Goal: Task Accomplishment & Management: Use online tool/utility

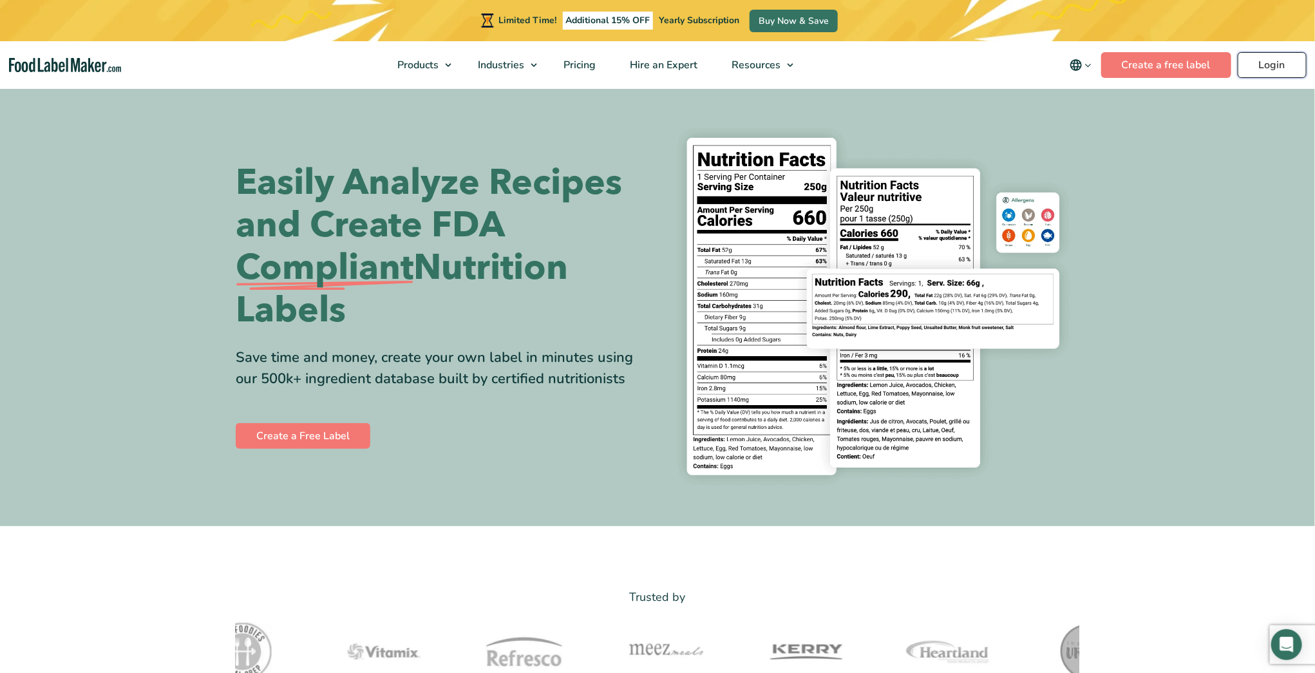
drag, startPoint x: 0, startPoint y: 0, endPoint x: 1276, endPoint y: 64, distance: 1277.5
click at [1276, 64] on link "Login" at bounding box center [1271, 65] width 69 height 26
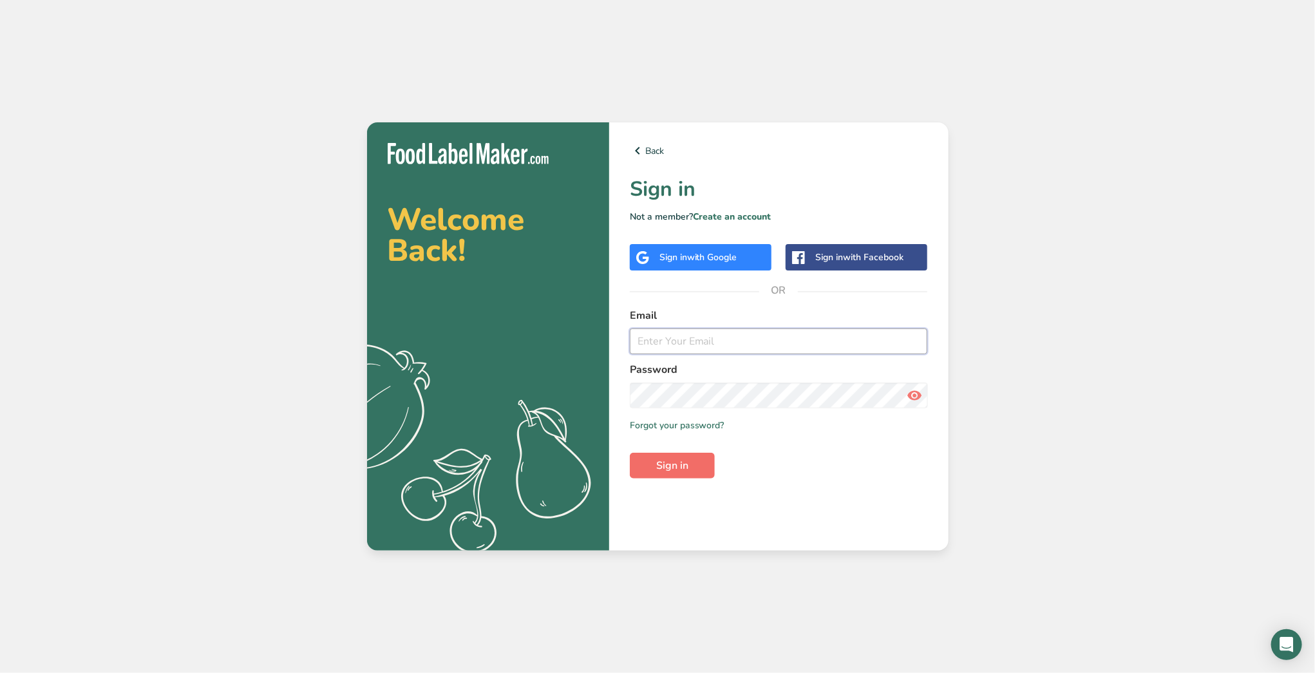
type input "[EMAIL_ADDRESS][DOMAIN_NAME]"
click at [686, 471] on span "Sign in" at bounding box center [672, 465] width 32 height 15
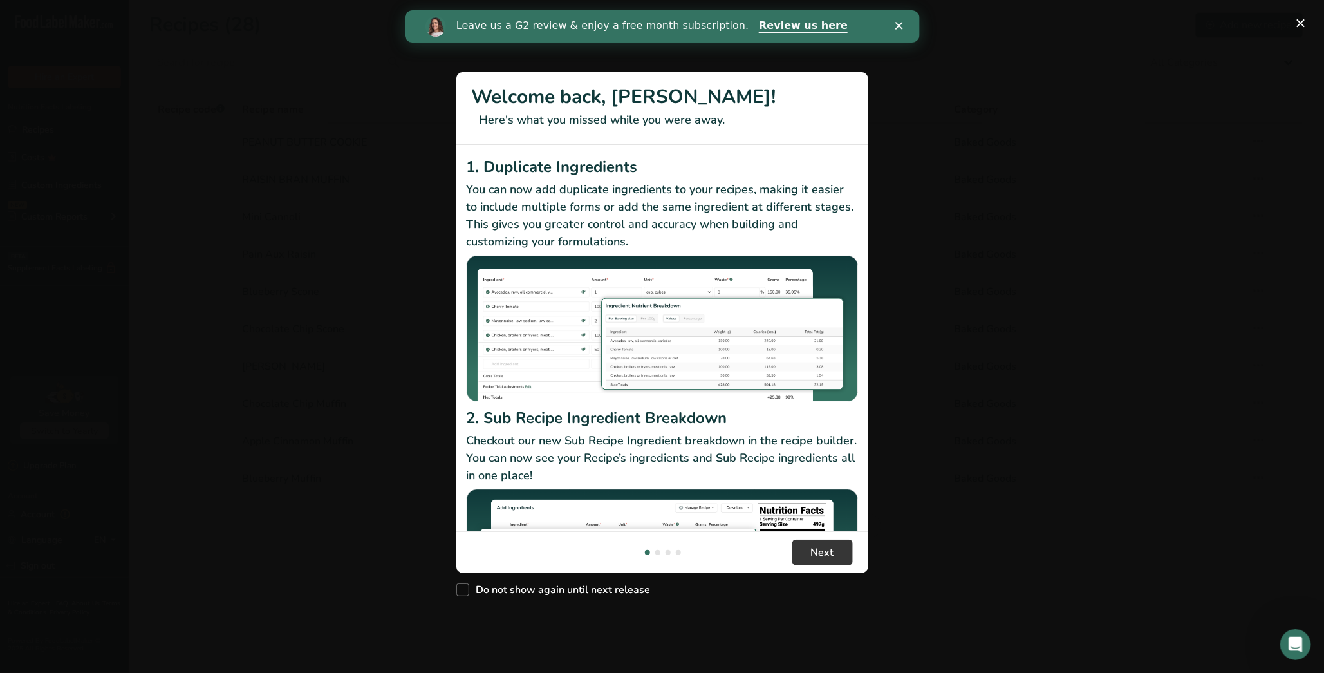
click at [897, 24] on icon "Close" at bounding box center [899, 26] width 8 height 8
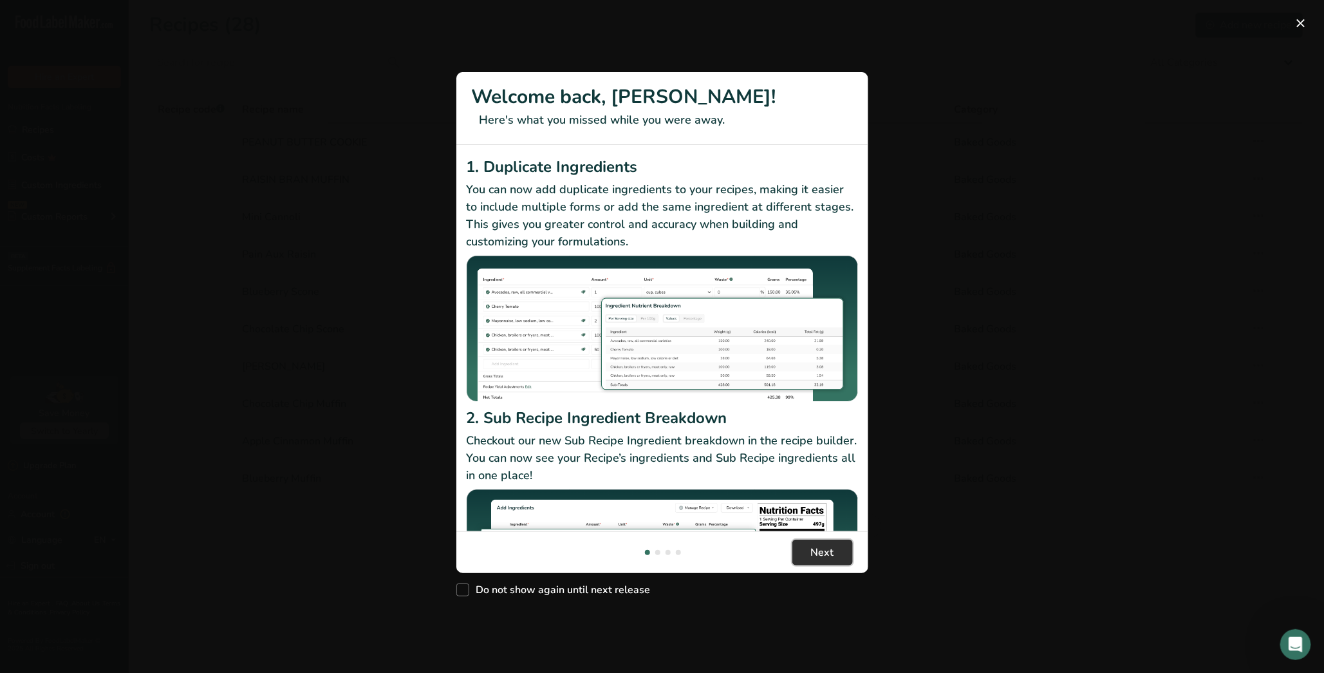
click at [825, 550] on span "Next" at bounding box center [822, 552] width 23 height 15
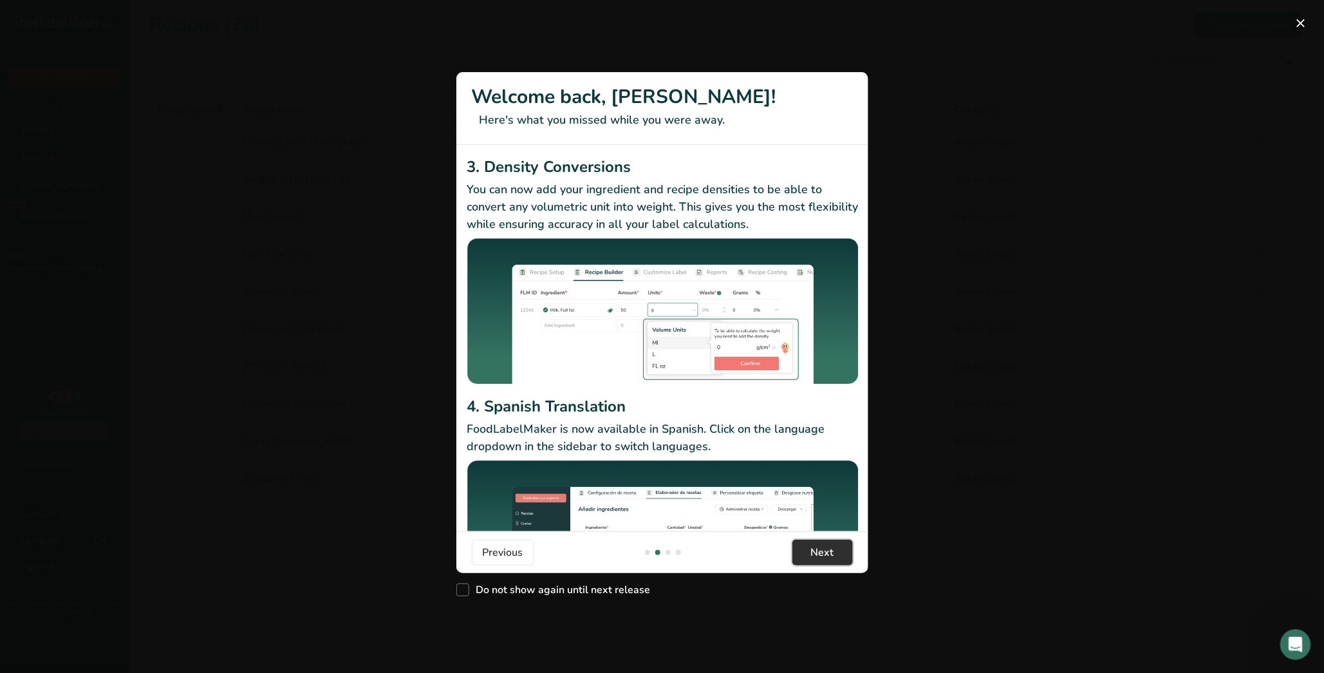
click at [825, 550] on span "Next" at bounding box center [822, 552] width 23 height 15
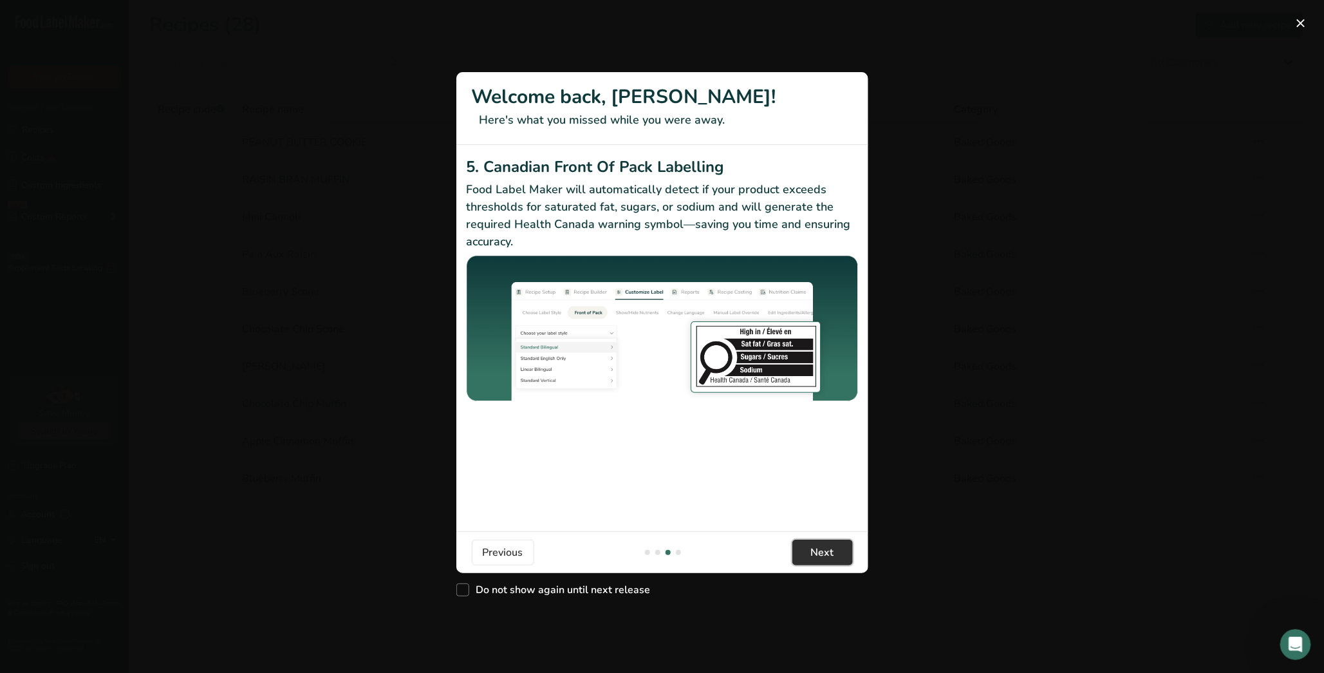
click at [828, 547] on span "Next" at bounding box center [822, 552] width 23 height 15
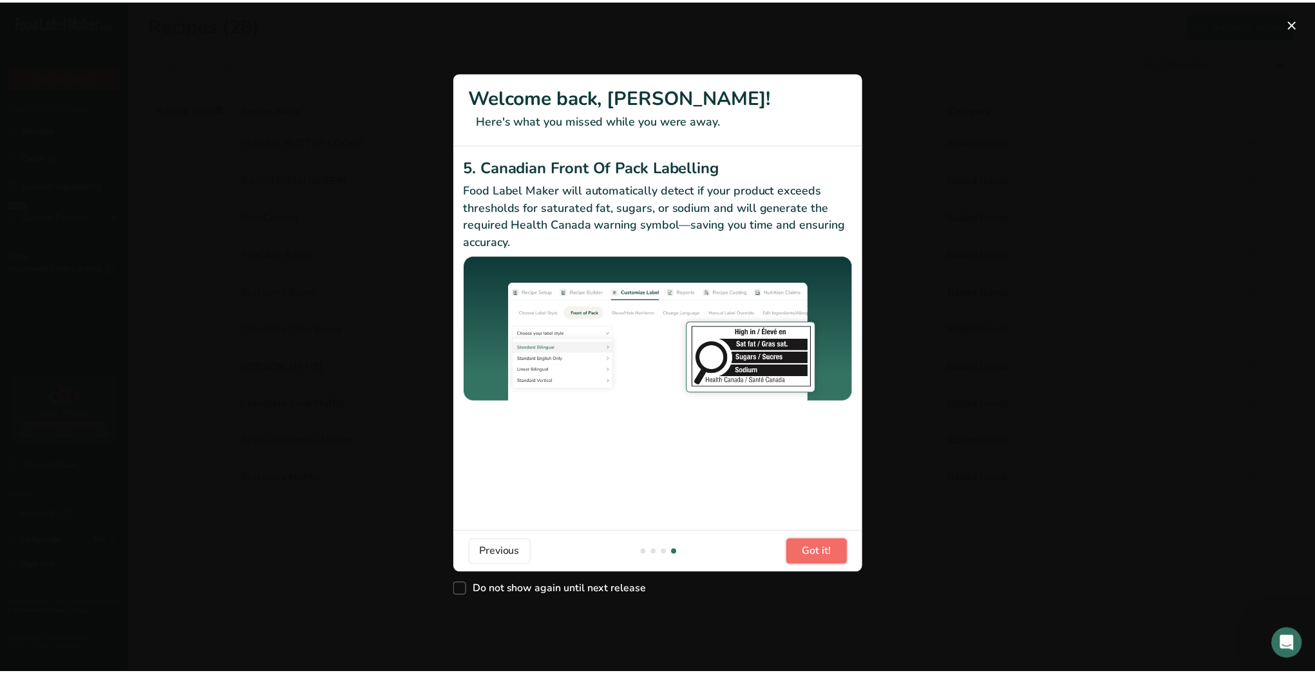
scroll to position [0, 1235]
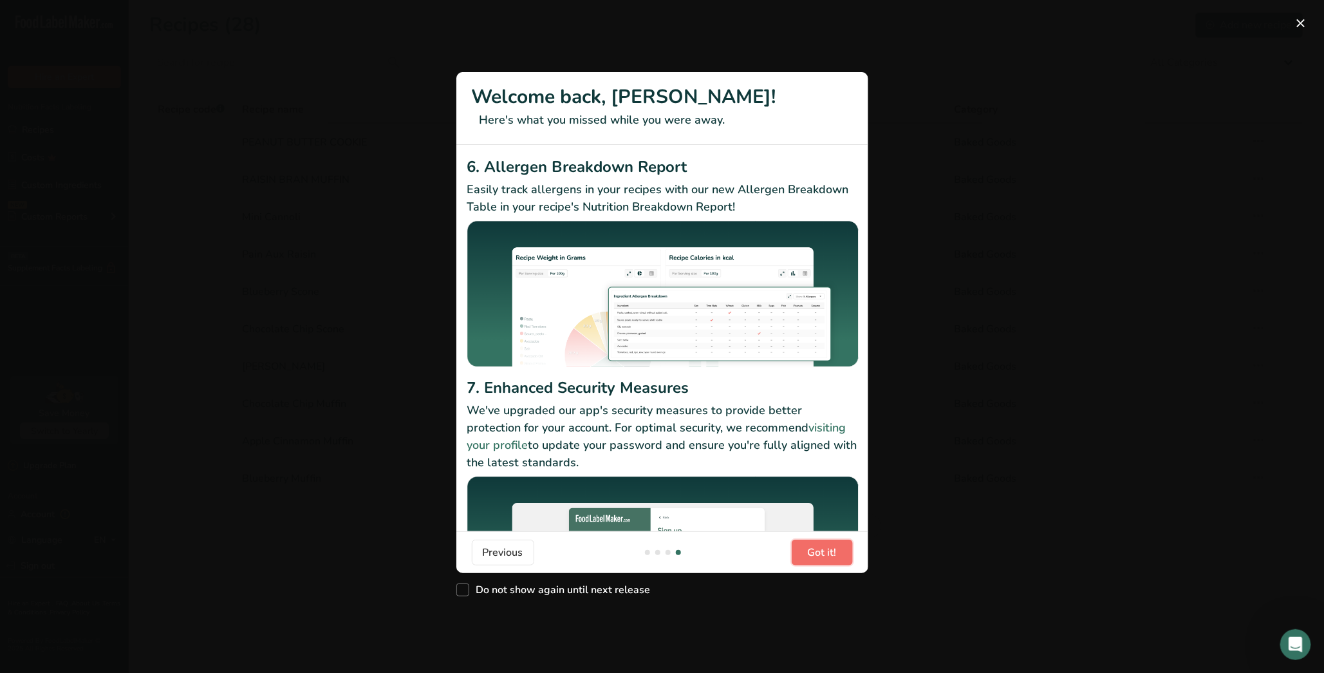
click at [827, 553] on span "Got it!" at bounding box center [822, 552] width 29 height 15
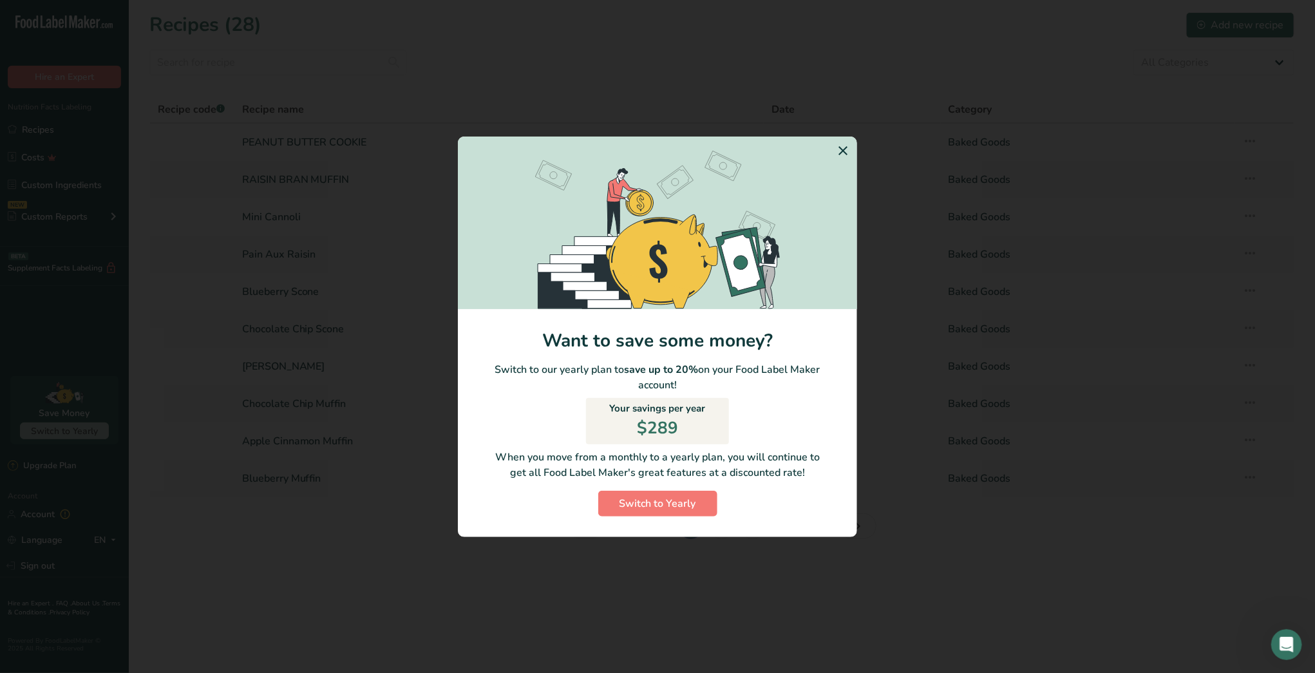
click at [845, 149] on icon "Switch to Yearly Modal" at bounding box center [842, 150] width 15 height 23
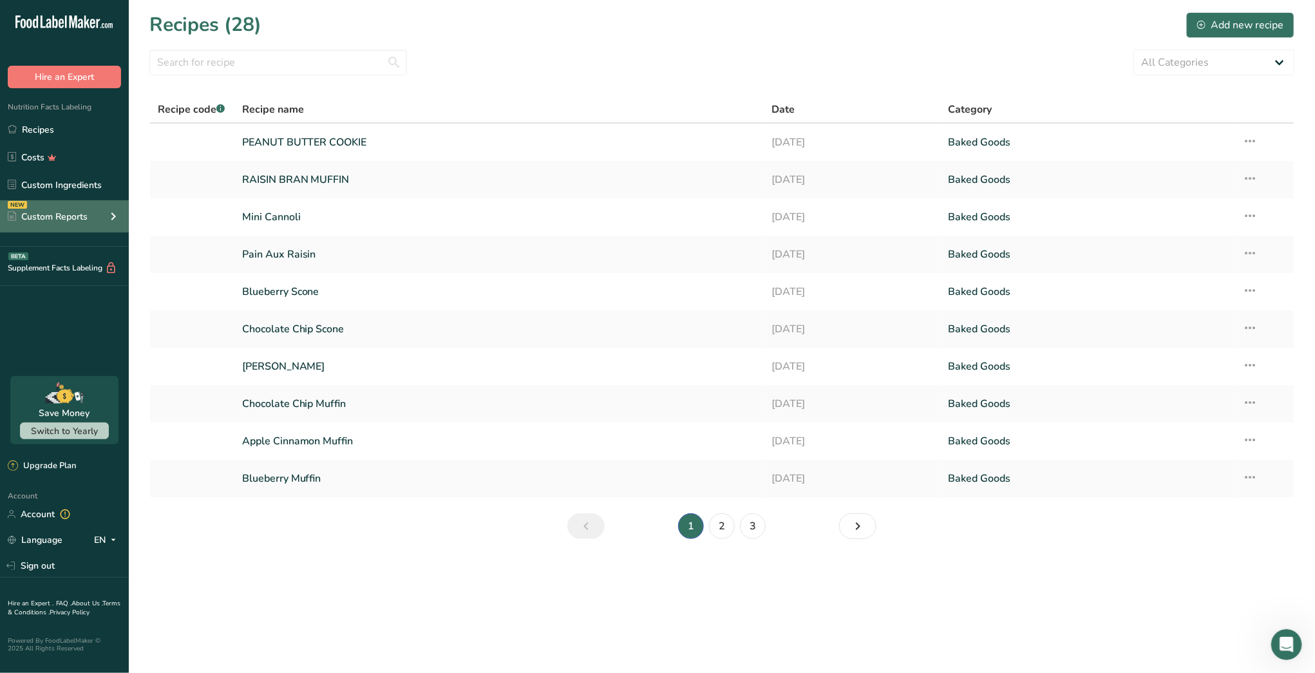
click at [54, 218] on div "Custom Reports" at bounding box center [48, 217] width 80 height 14
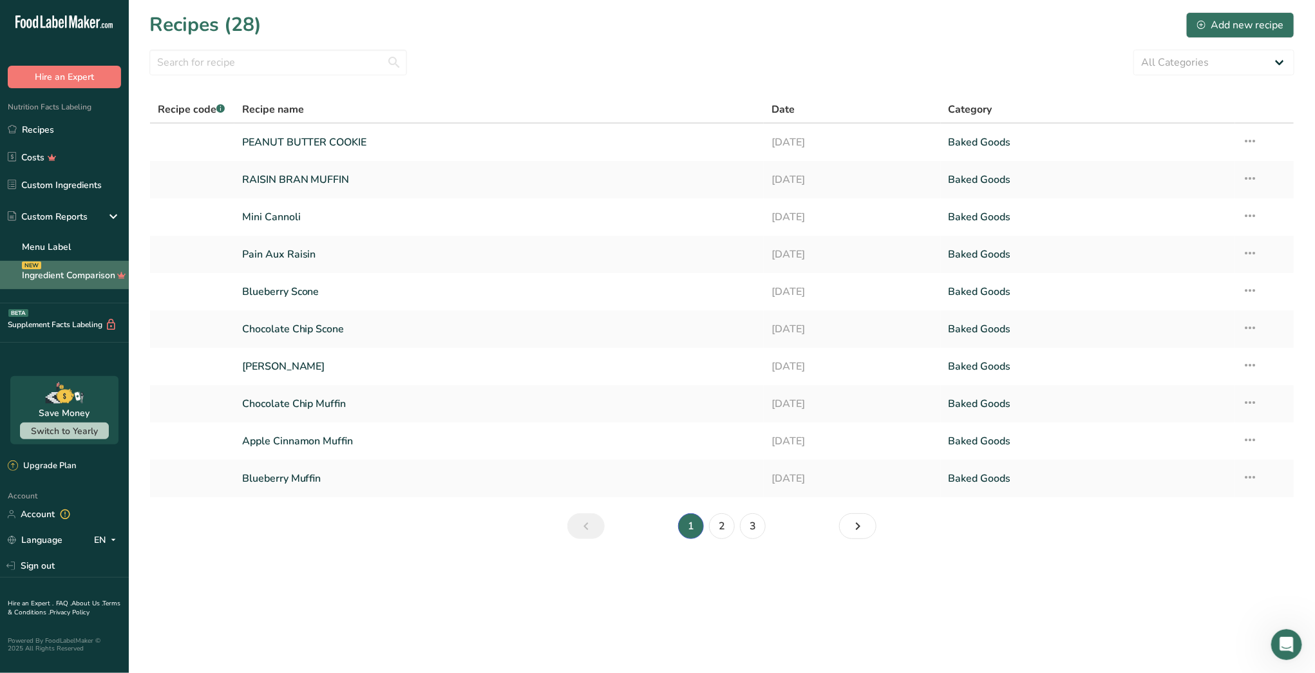
click at [61, 274] on link "Ingredient Comparison NEW" at bounding box center [64, 275] width 129 height 28
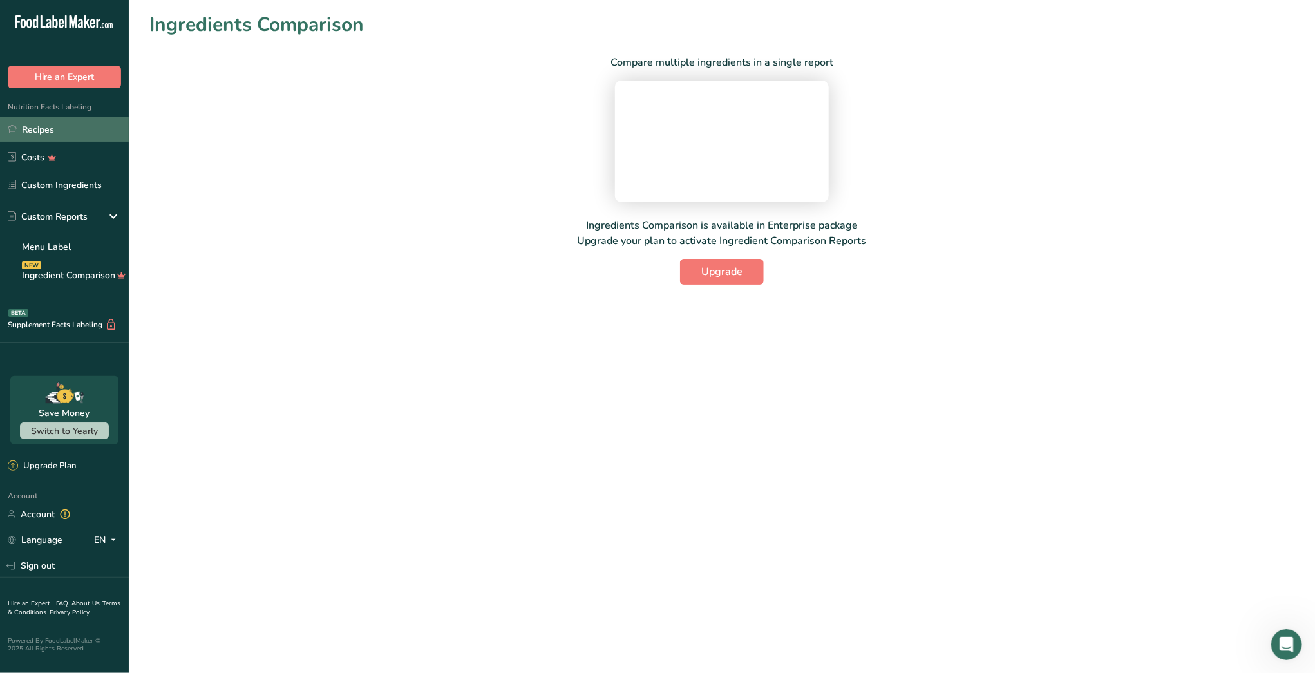
click at [39, 131] on link "Recipes" at bounding box center [64, 129] width 129 height 24
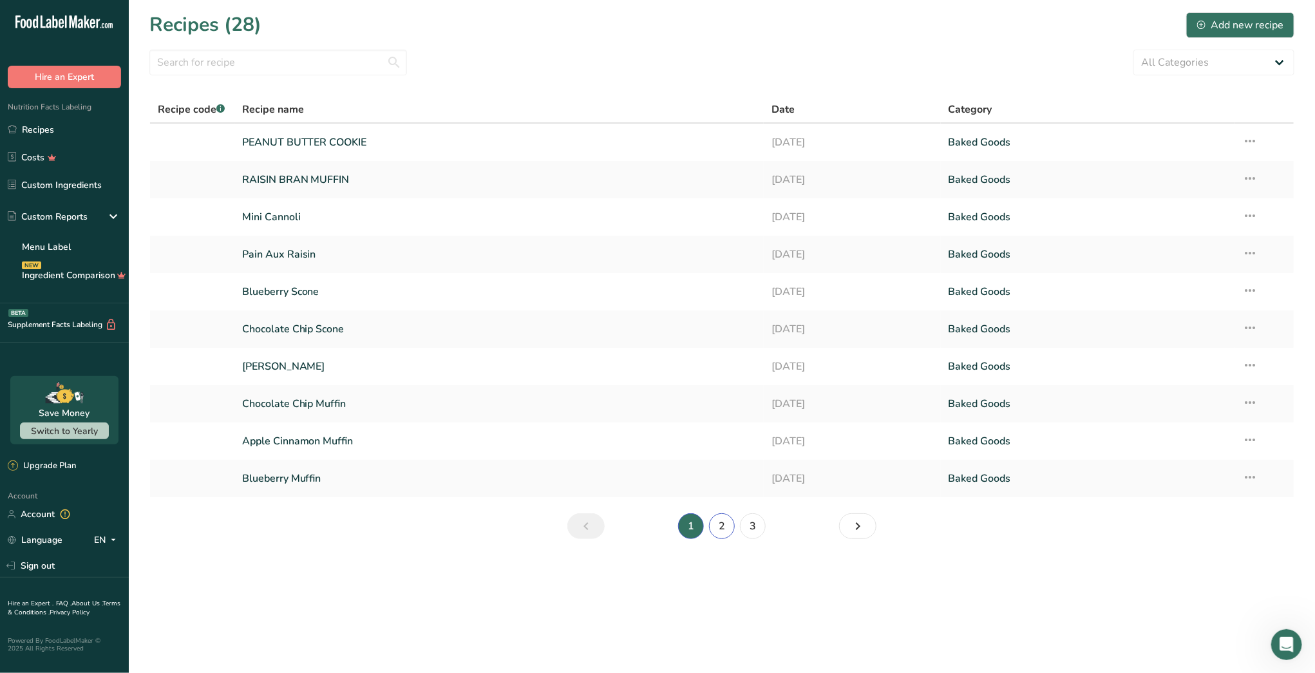
click at [716, 525] on link "2" at bounding box center [722, 526] width 26 height 26
click at [754, 523] on link "3" at bounding box center [753, 526] width 26 height 26
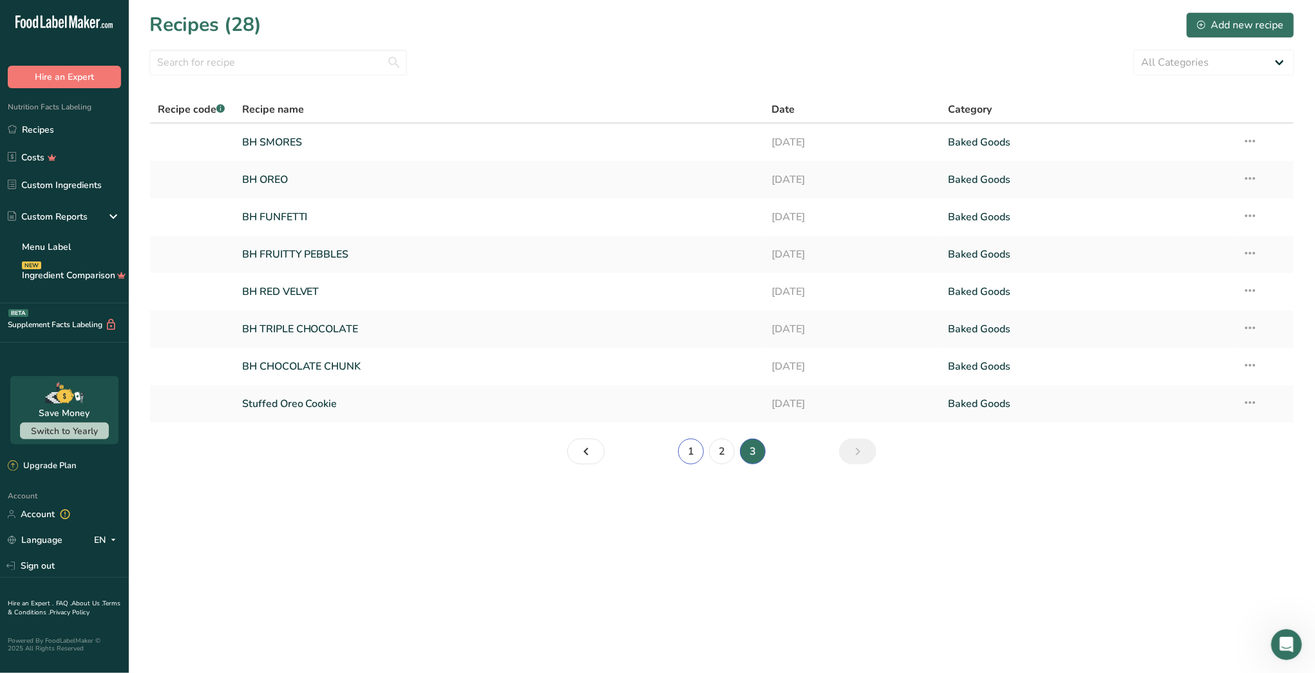
click at [693, 452] on link "1" at bounding box center [691, 451] width 26 height 26
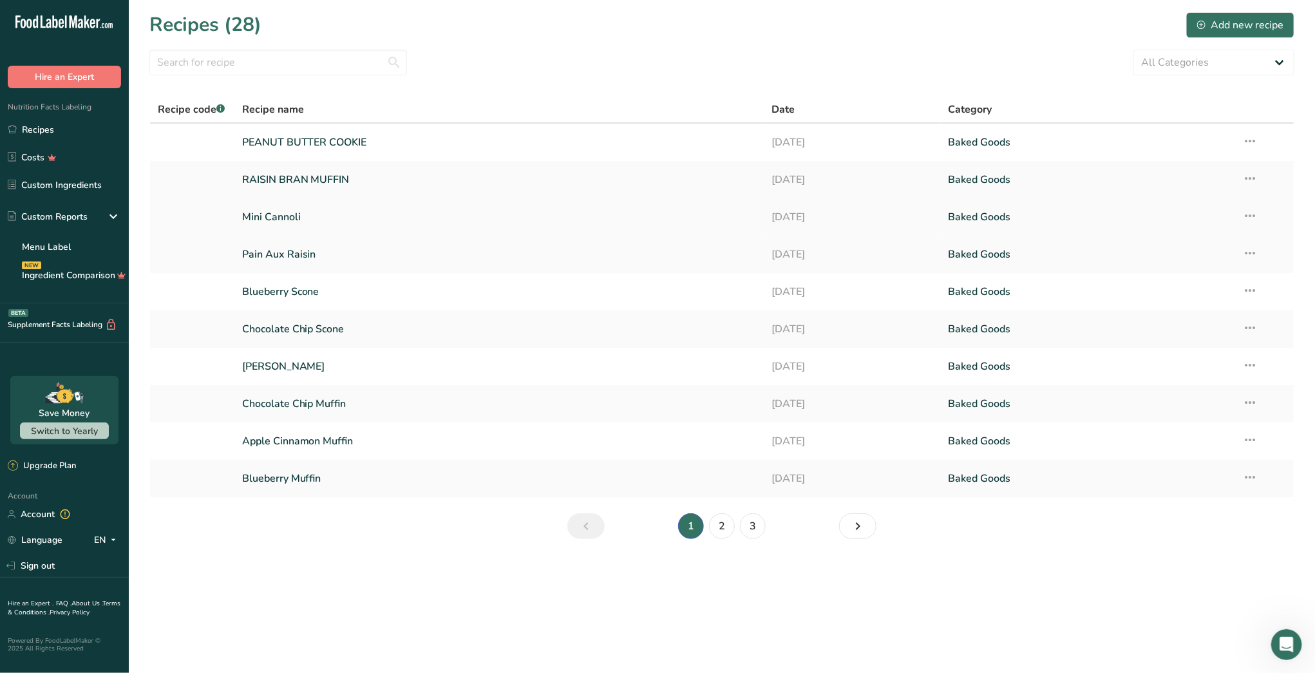
click at [392, 216] on link "Mini Cannoli" at bounding box center [499, 216] width 514 height 27
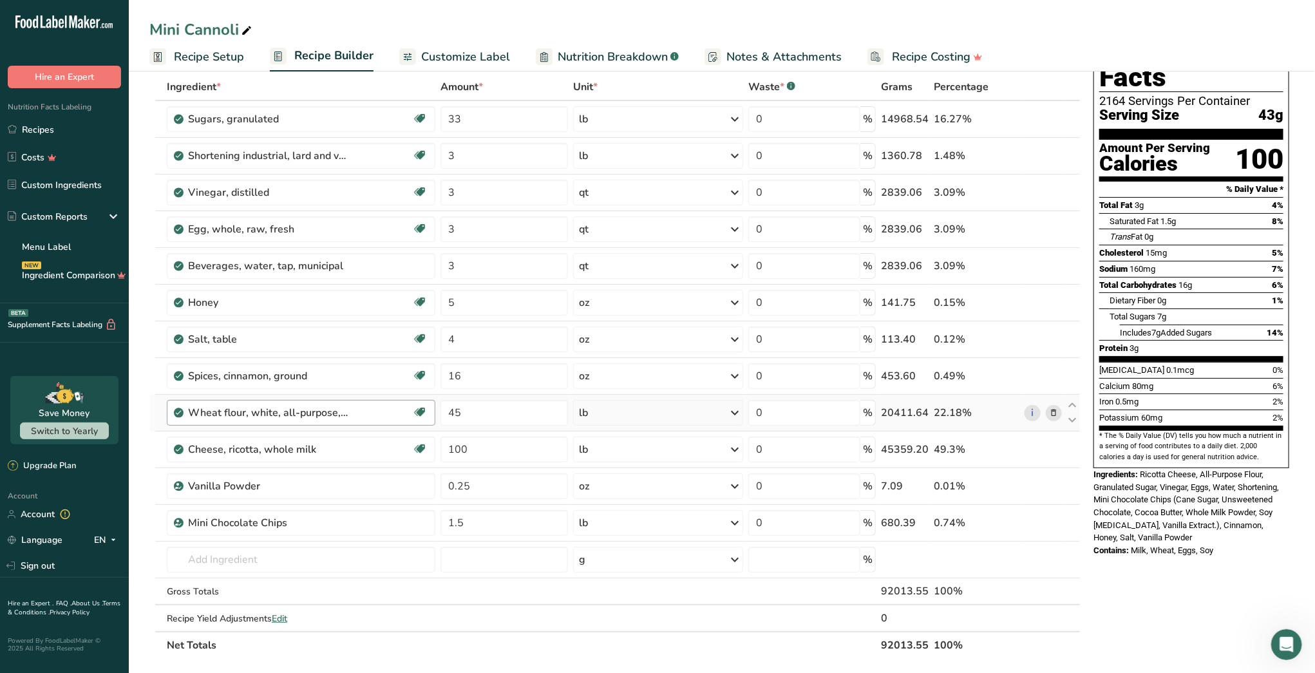
scroll to position [193, 0]
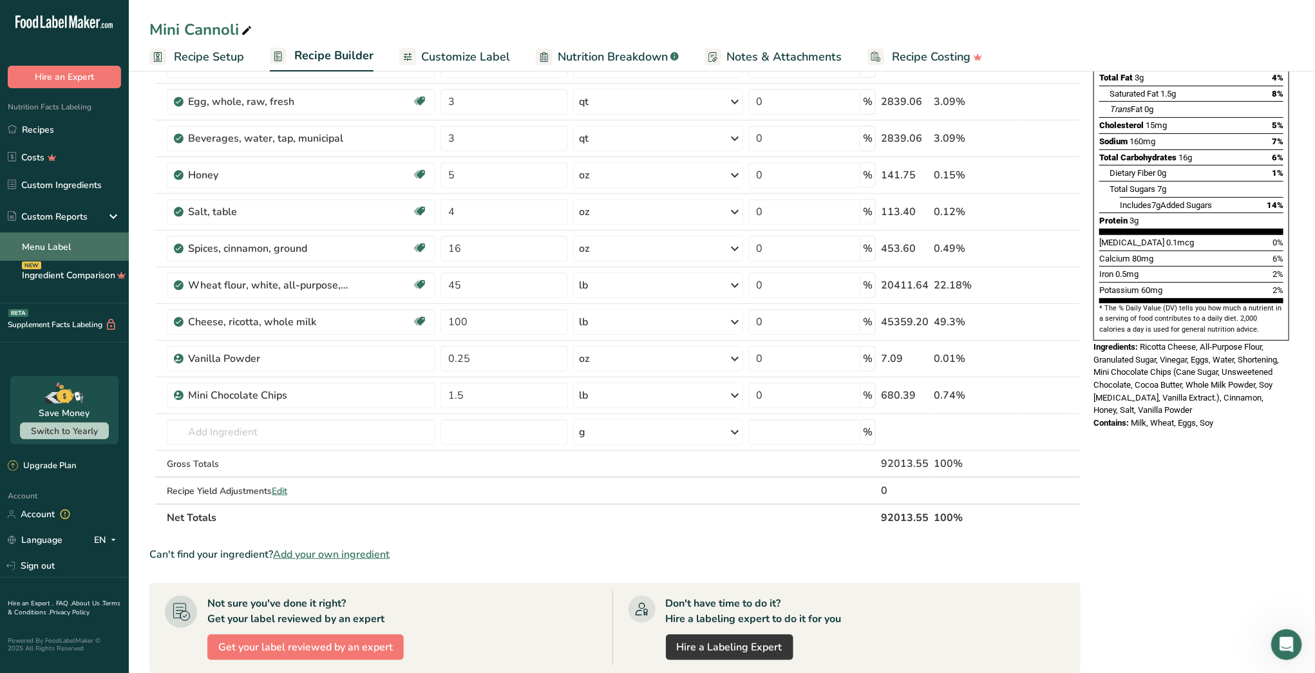
click at [68, 247] on link "Menu Label" at bounding box center [64, 246] width 129 height 28
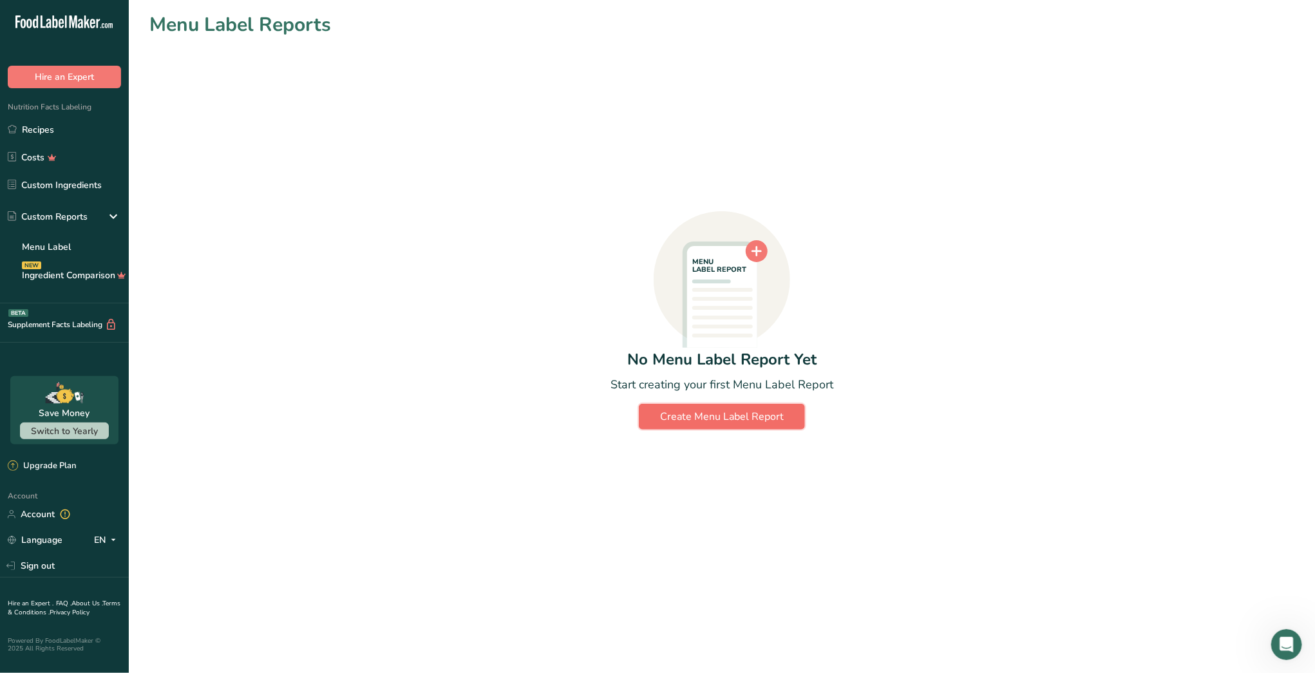
click at [719, 418] on div "Create Menu Label Report" at bounding box center [722, 416] width 124 height 15
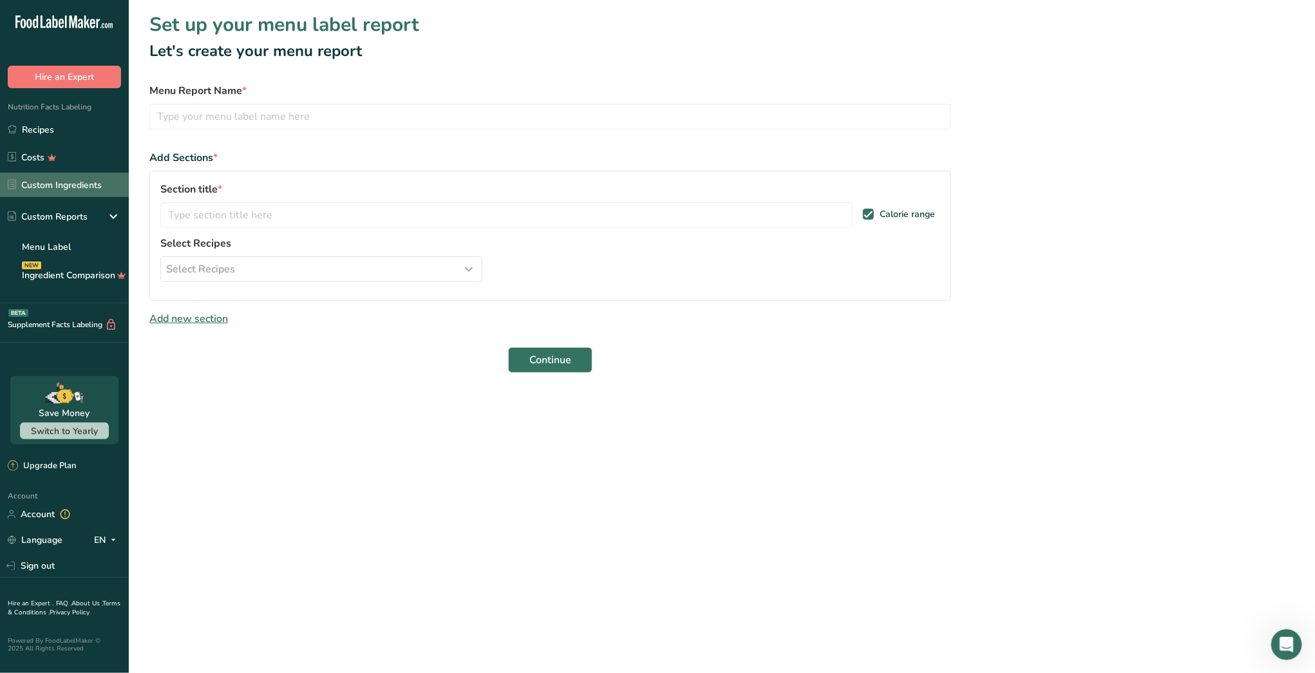
click at [81, 185] on link "Custom Ingredients" at bounding box center [64, 185] width 129 height 24
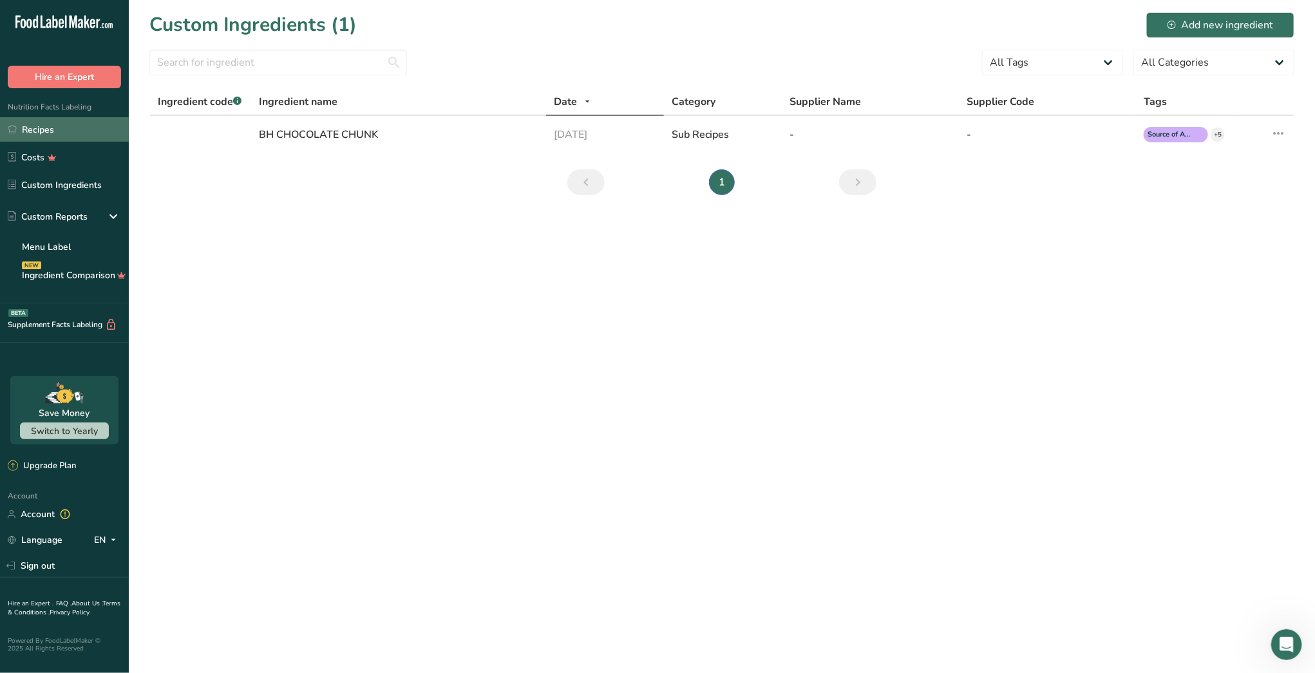
click at [53, 129] on link "Recipes" at bounding box center [64, 129] width 129 height 24
